Goal: Check status: Check status

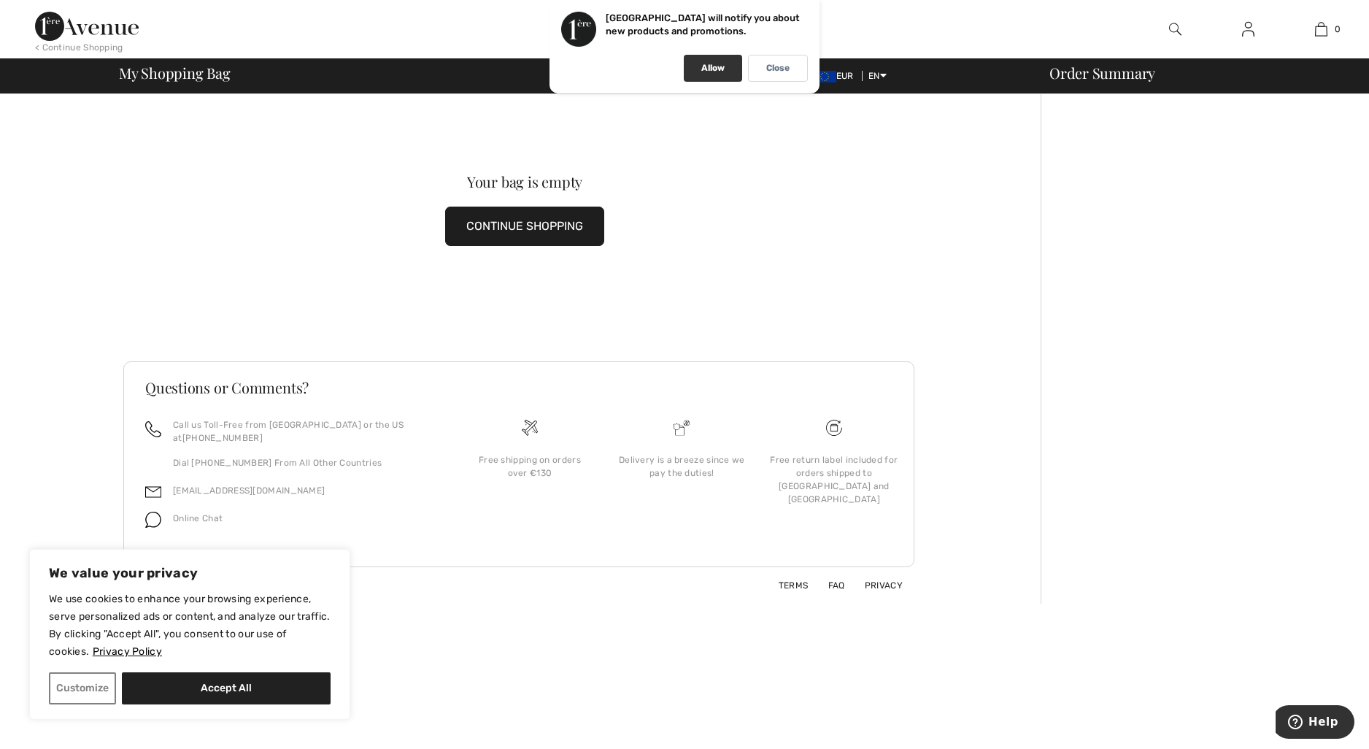
click at [718, 68] on p "Allow" at bounding box center [712, 68] width 23 height 11
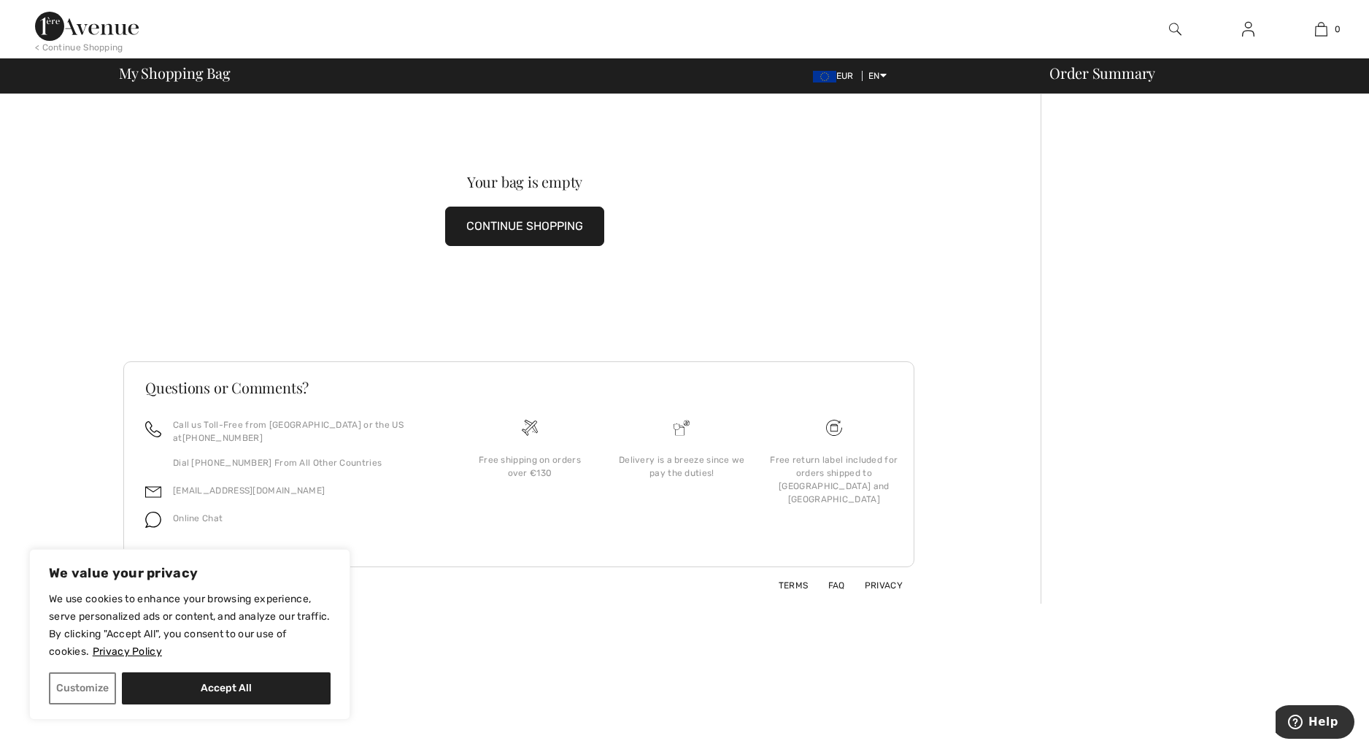
click at [695, 270] on div "Your bag is empty CONTINUE SHOPPING" at bounding box center [524, 210] width 803 height 232
click at [469, 124] on div "Your bag is empty CONTINUE SHOPPING" at bounding box center [524, 210] width 803 height 232
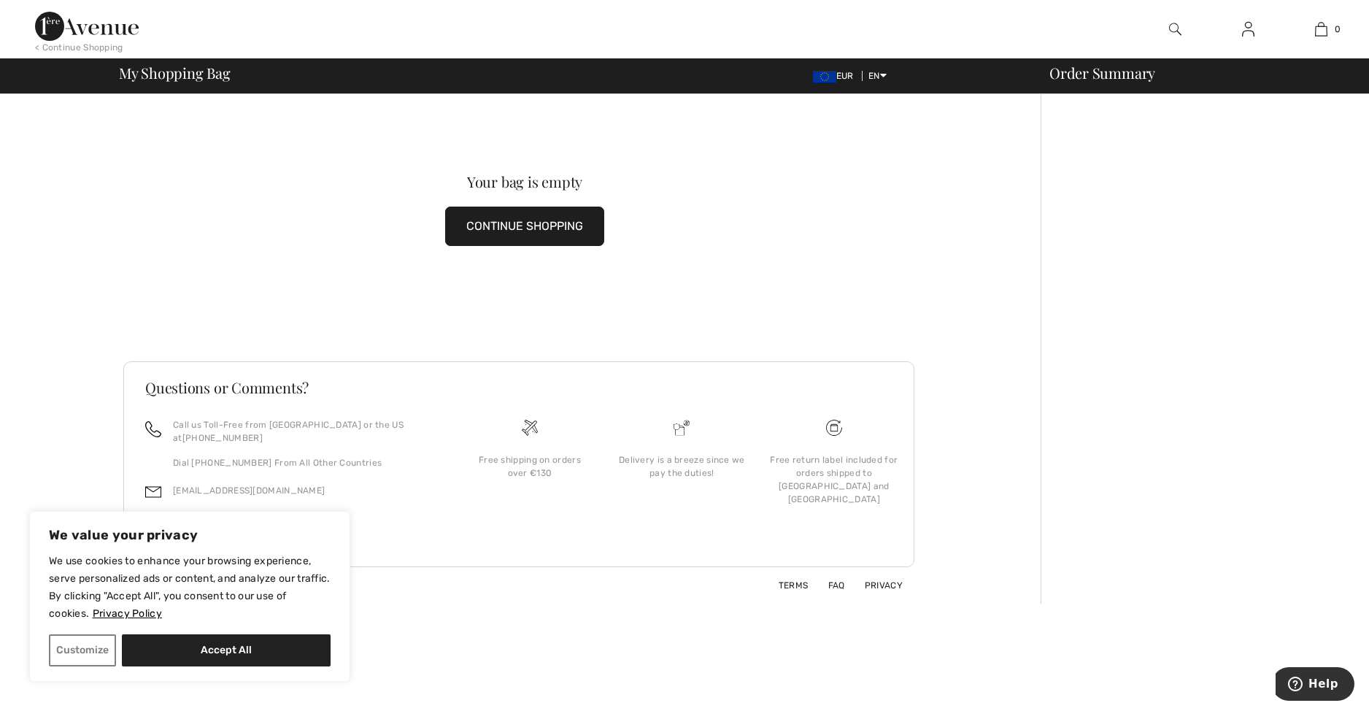
click at [1250, 32] on img at bounding box center [1248, 29] width 12 height 18
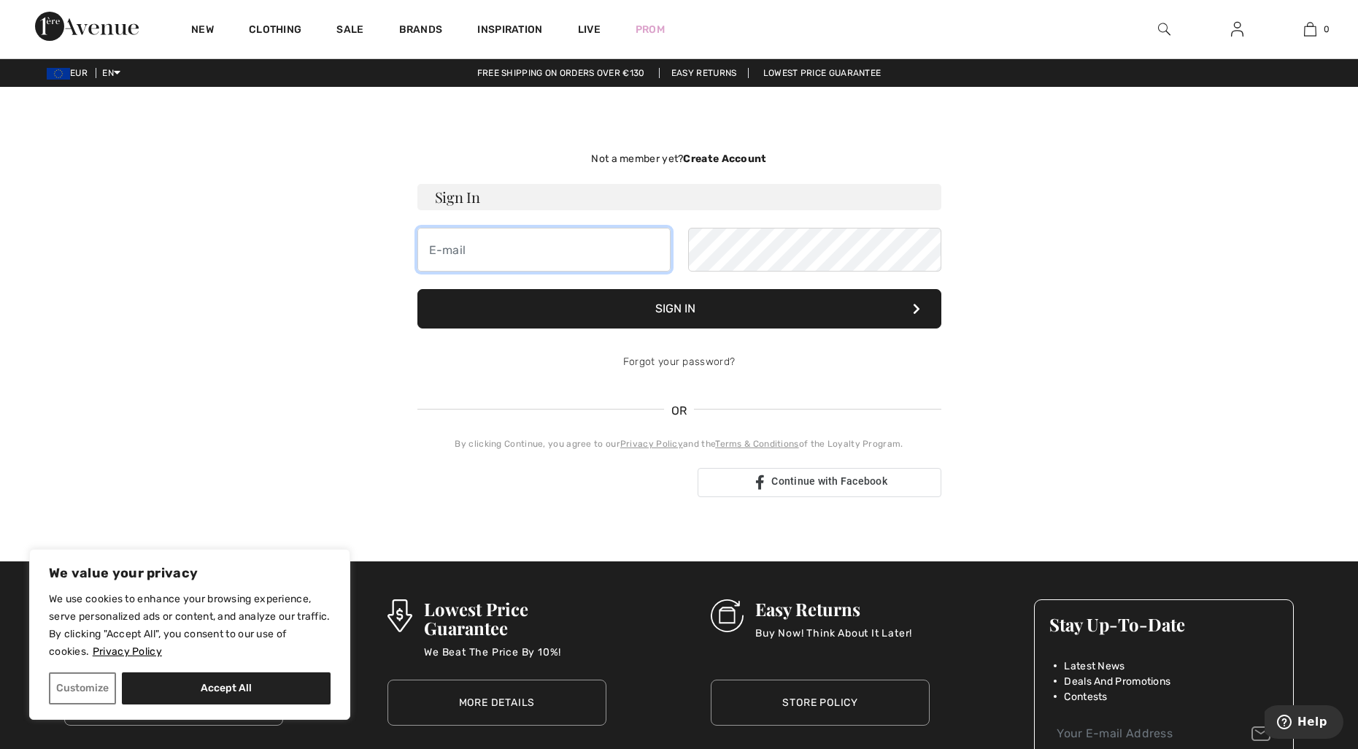
type input "[EMAIL_ADDRESS][DOMAIN_NAME]"
click at [717, 311] on button "Sign In" at bounding box center [679, 308] width 524 height 39
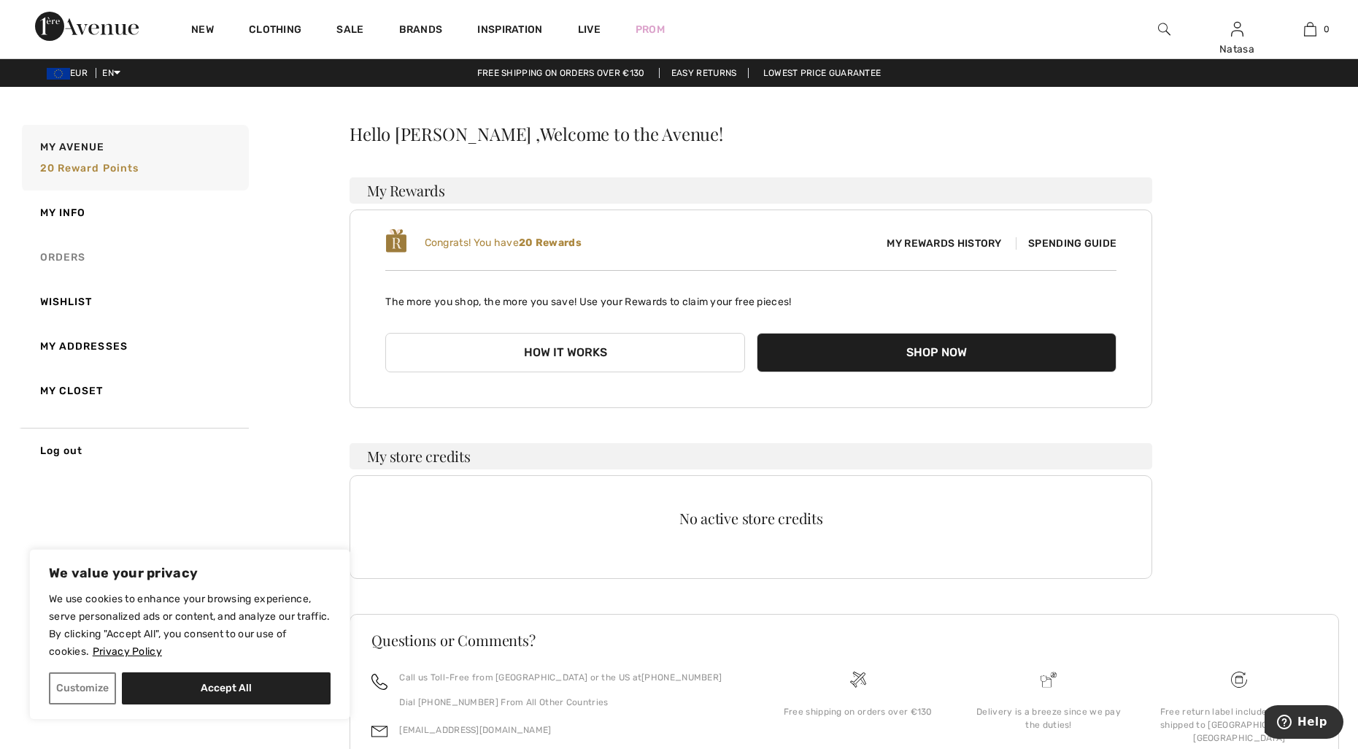
click at [62, 253] on link "Orders" at bounding box center [134, 257] width 230 height 45
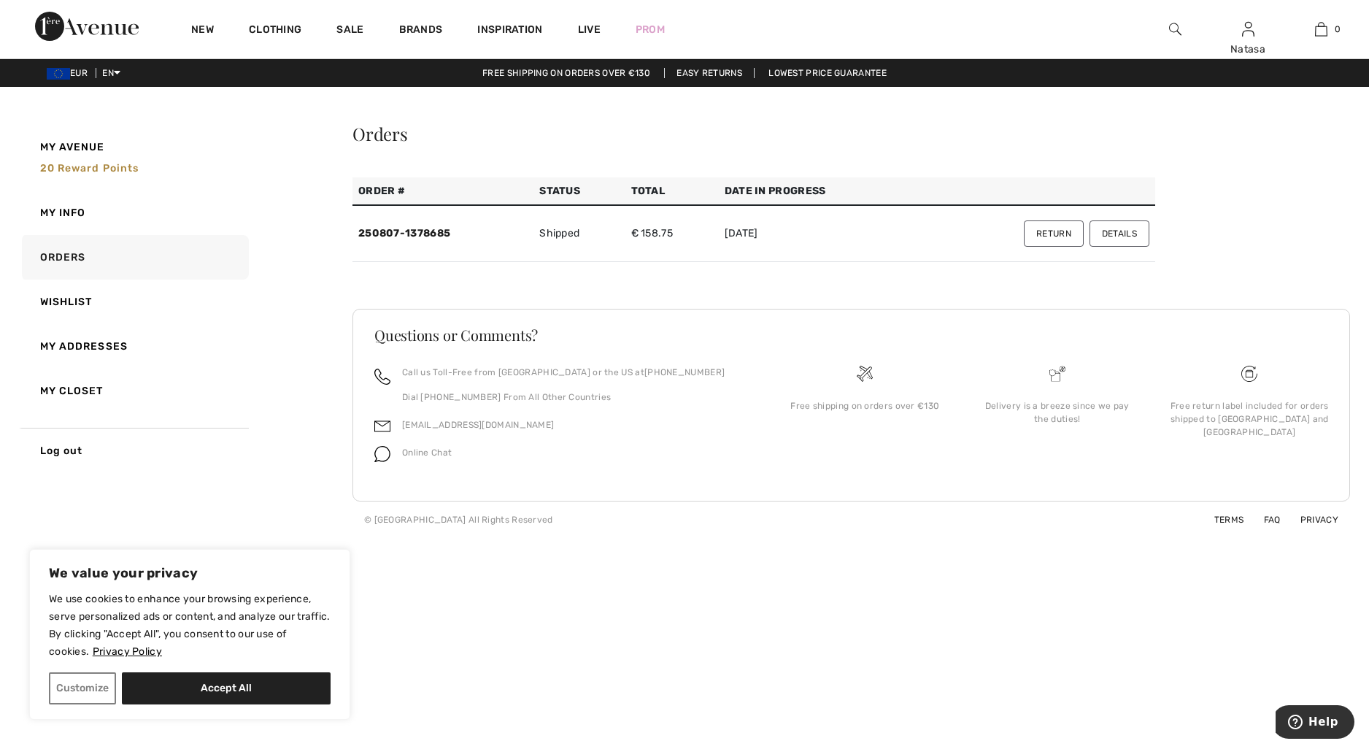
click at [1130, 236] on button "Details" at bounding box center [1119, 233] width 60 height 26
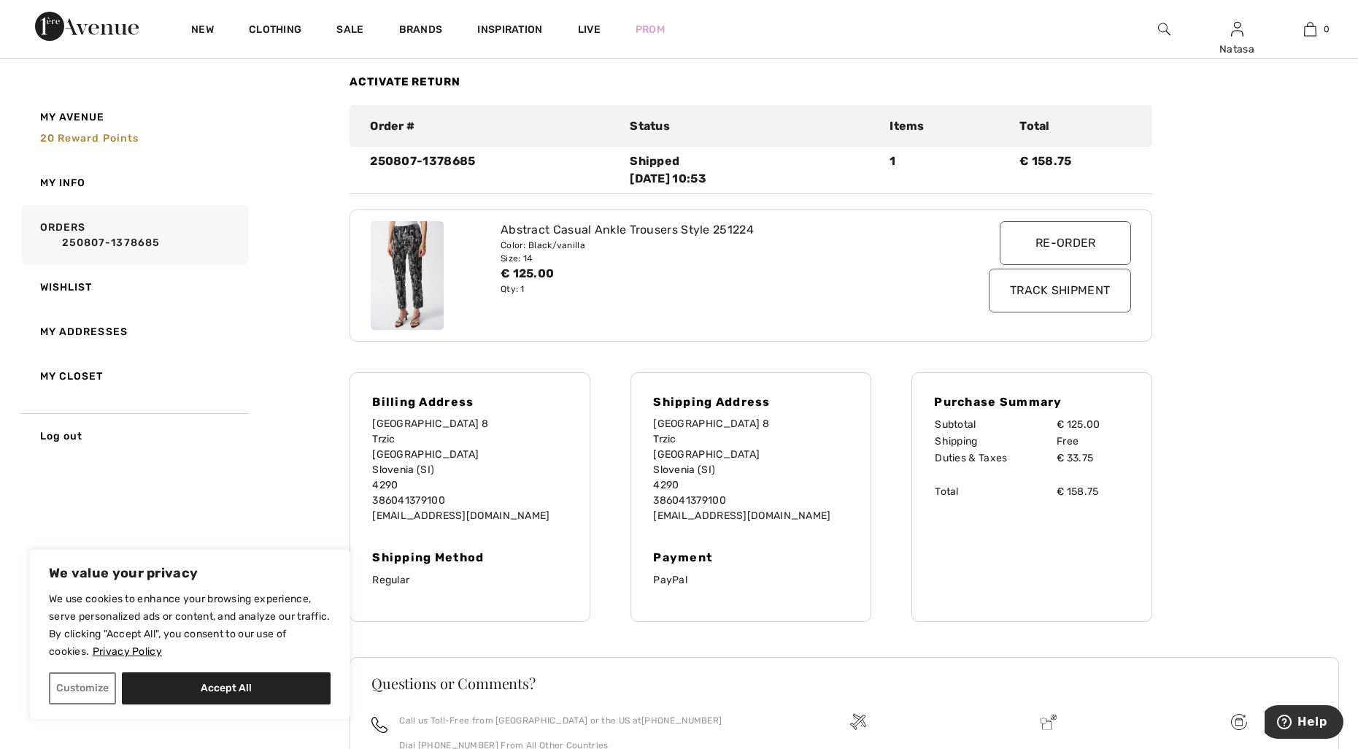
scroll to position [73, 0]
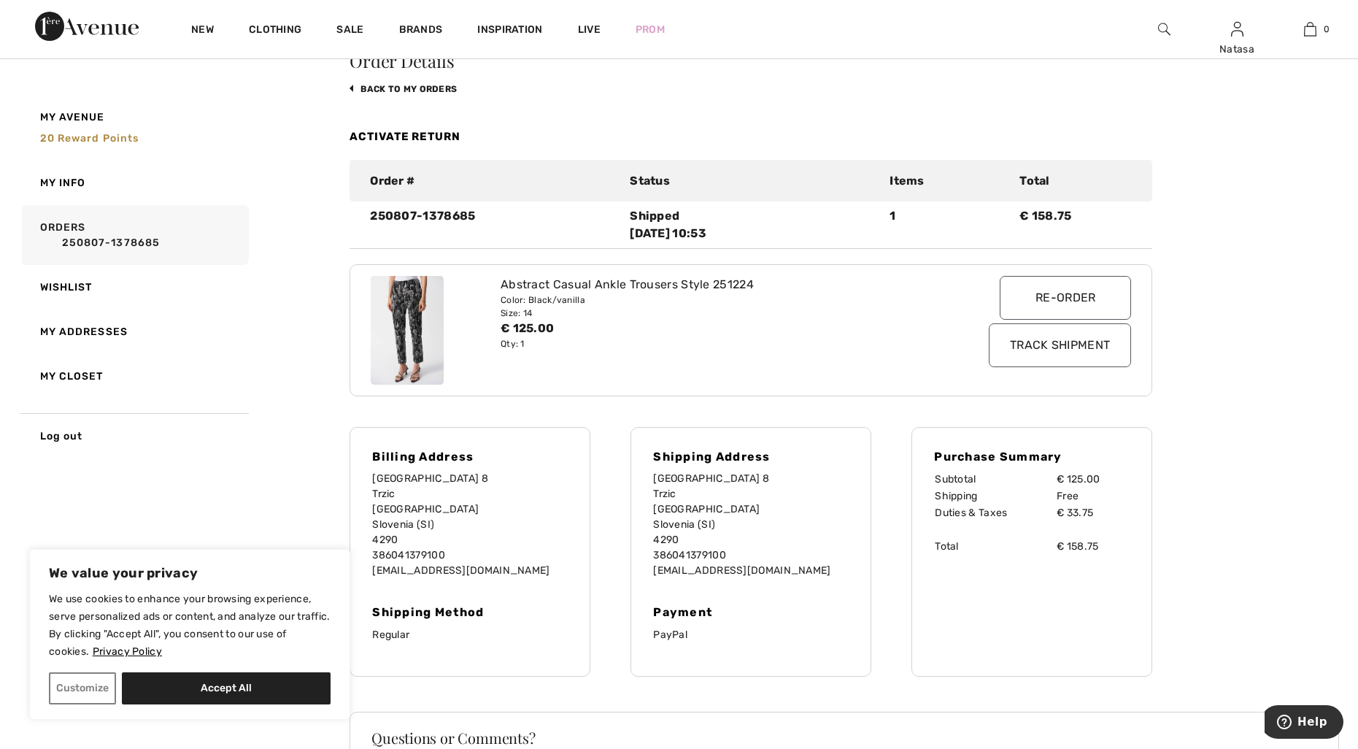
click at [755, 484] on p "[GEOGRAPHIC_DATA] 8 Trzic [GEOGRAPHIC_DATA] [GEOGRAPHIC_DATA] ([GEOGRAPHIC_DATA…" at bounding box center [751, 524] width 196 height 107
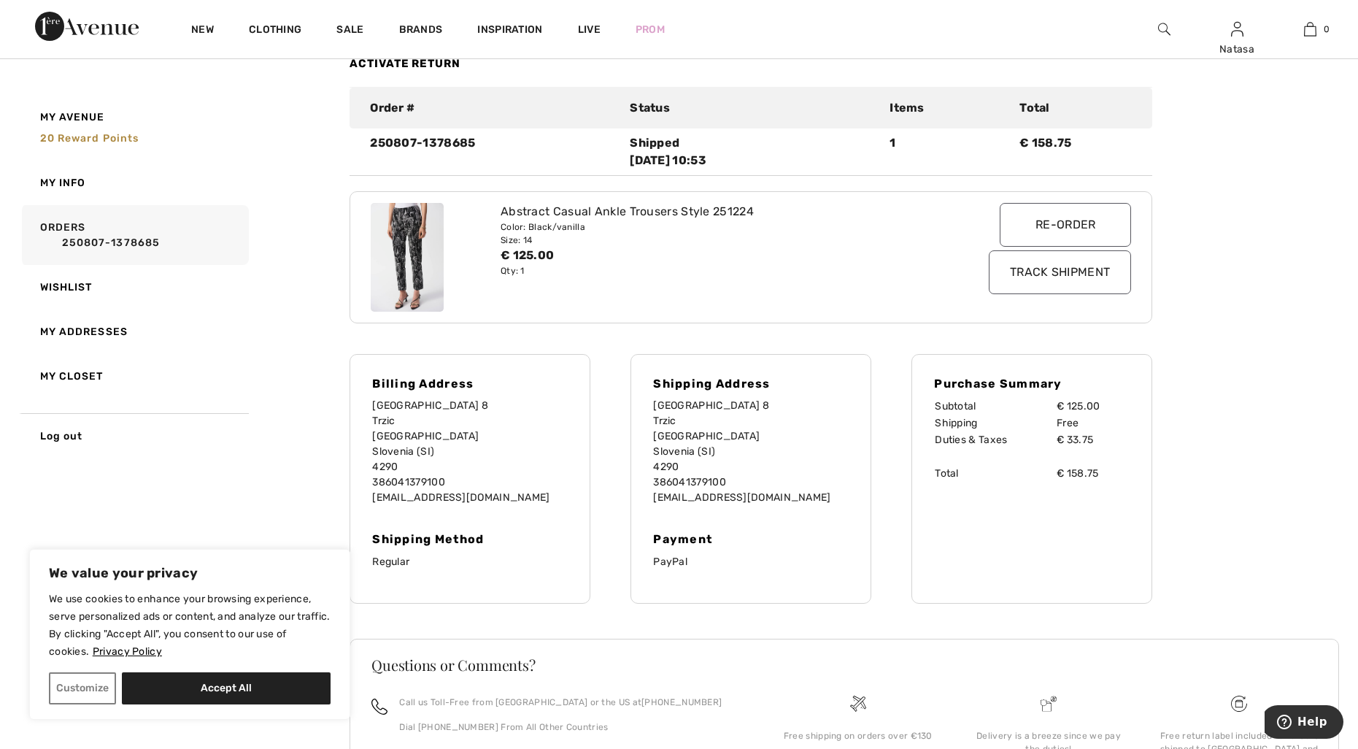
scroll to position [219, 0]
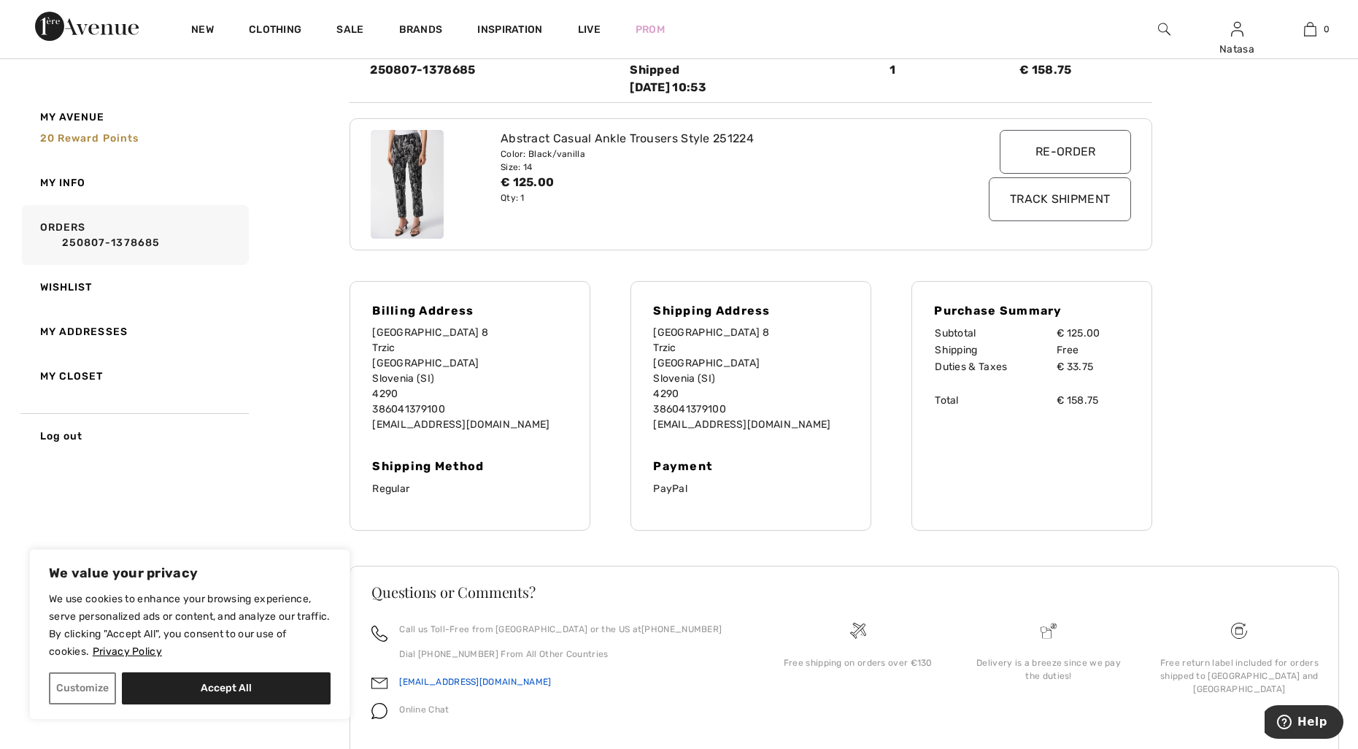
click at [426, 683] on link "[EMAIL_ADDRESS][DOMAIN_NAME]" at bounding box center [475, 681] width 152 height 10
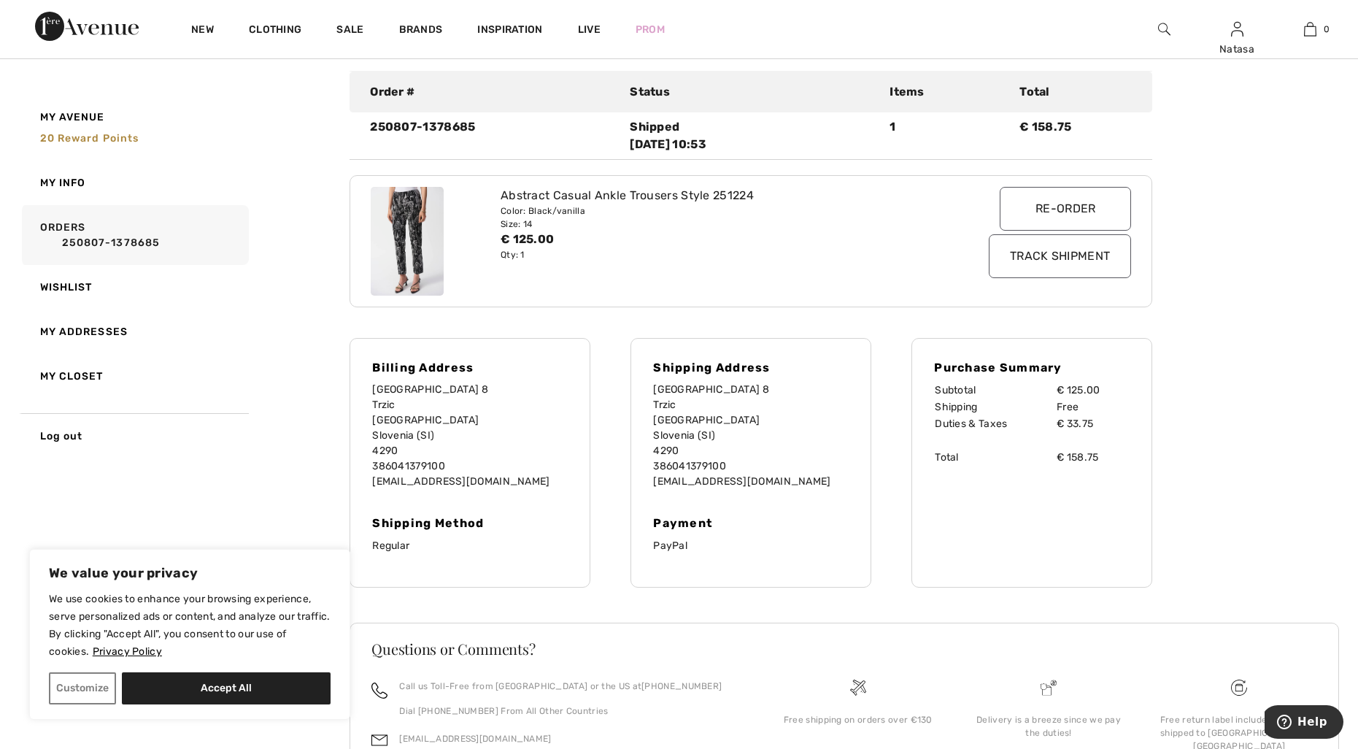
scroll to position [0, 0]
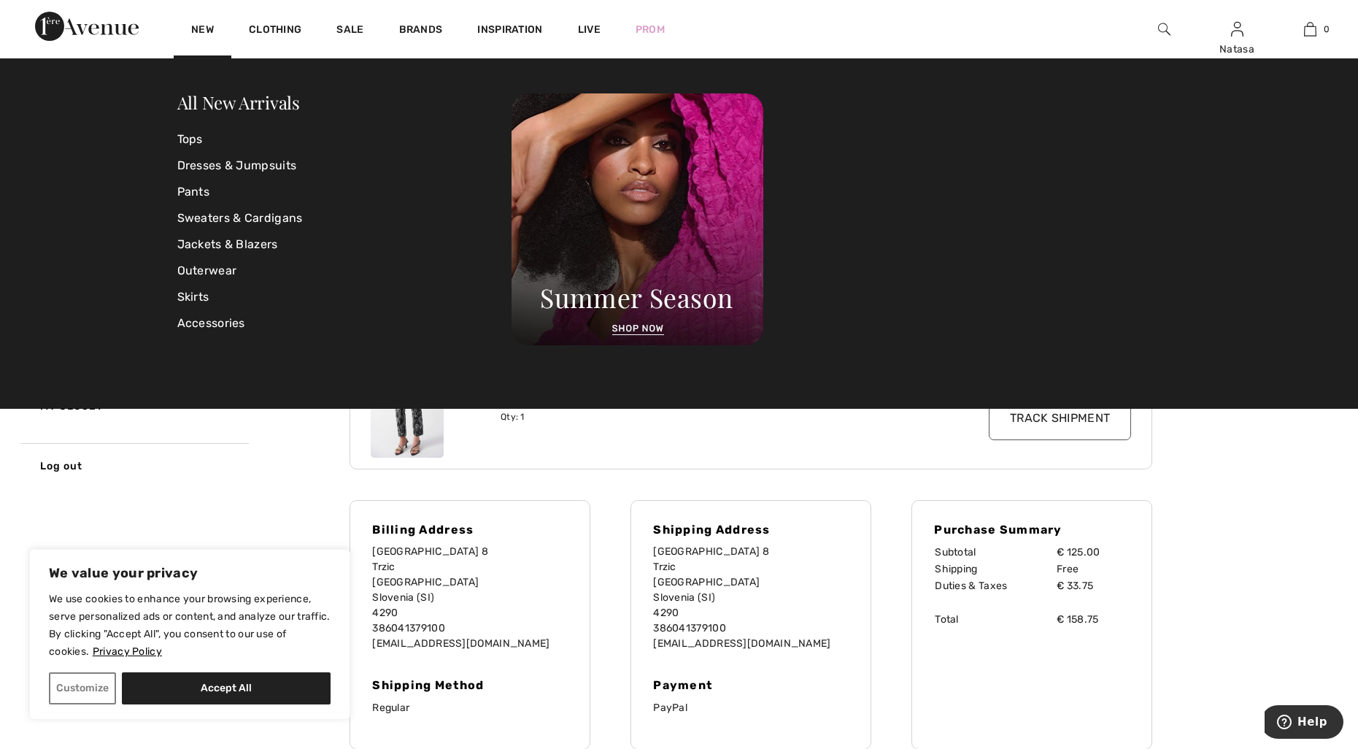
click at [1232, 483] on div "Order Details back to My Orders Activate Return Order # Status Items Total 2508…" at bounding box center [844, 569] width 989 height 889
